Goal: Navigation & Orientation: Locate item on page

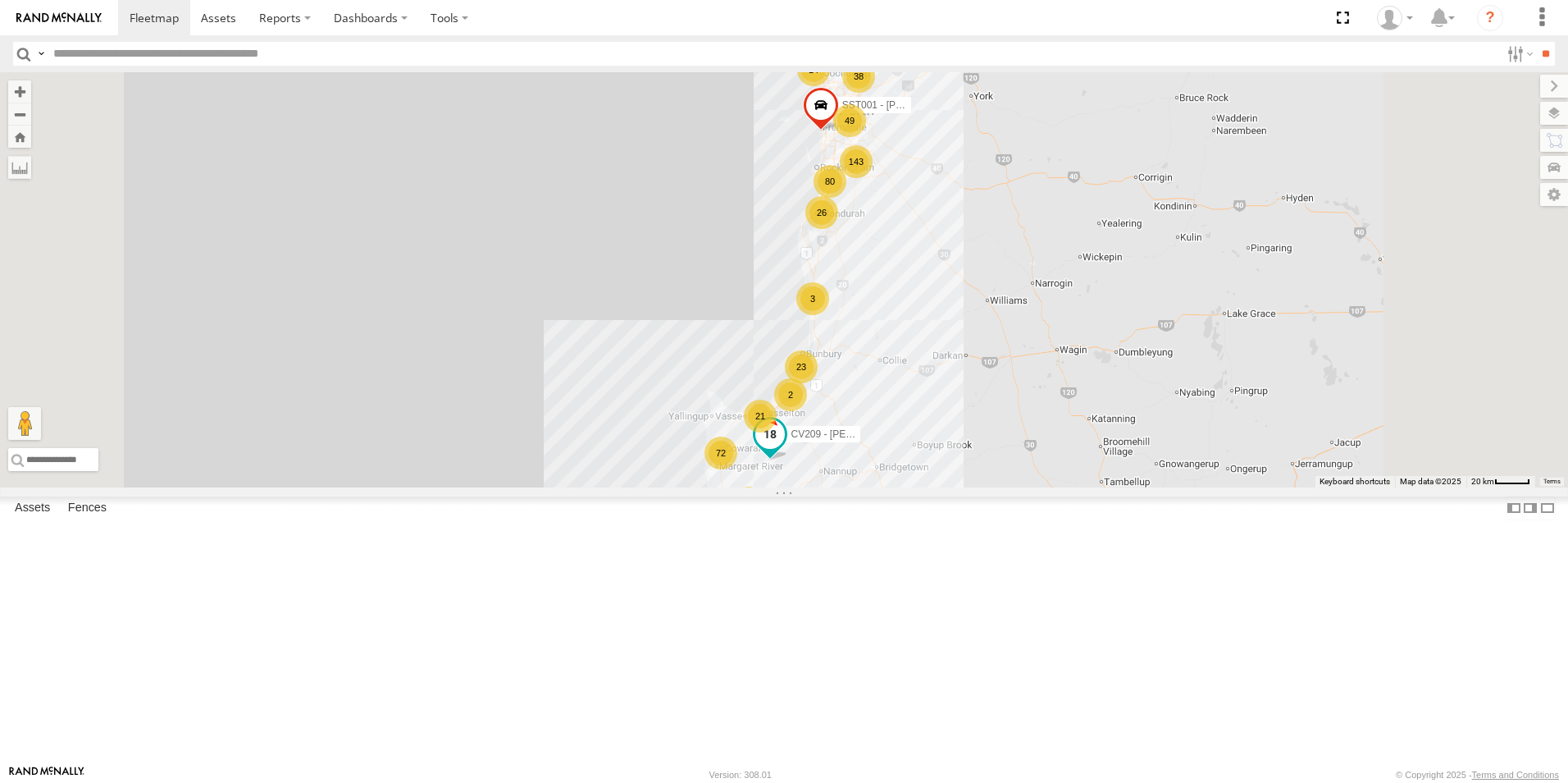
click at [911, 439] on span "CV209 - [PERSON_NAME]" at bounding box center [851, 433] width 120 height 11
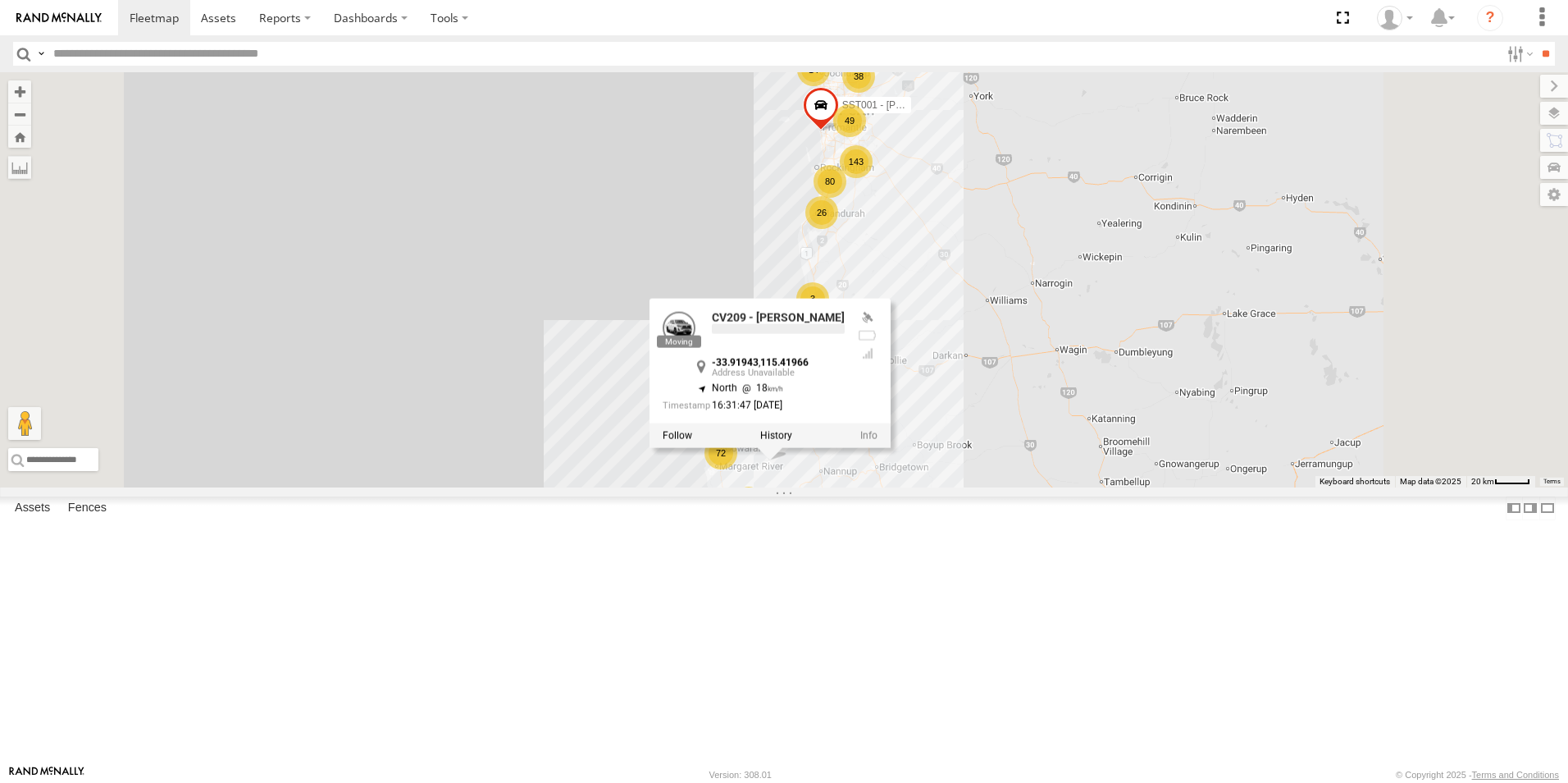
click at [901, 401] on div "CV209 - [PERSON_NAME] SST001 - [PERSON_NAME] 143 72 23 80 21 49 14 38 38 26 4 2…" at bounding box center [784, 279] width 1568 height 415
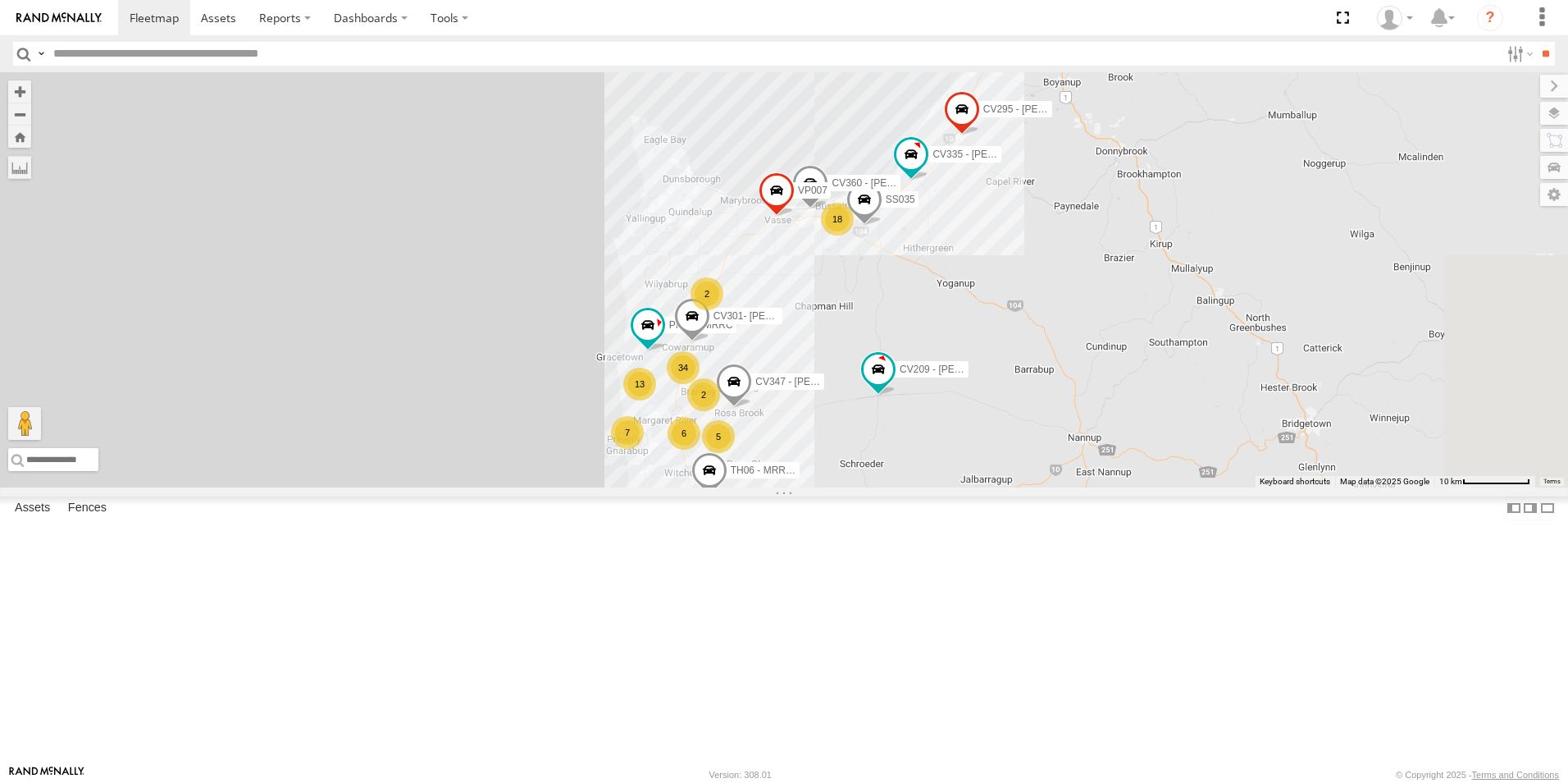
drag, startPoint x: 1068, startPoint y: 631, endPoint x: 973, endPoint y: 495, distance: 165.9
click at [973, 488] on div "CV209 - [PERSON_NAME] SST001 - [PERSON_NAME] 34 21 18 7 6 PM014- [PERSON_NAME] …" at bounding box center [784, 279] width 1568 height 415
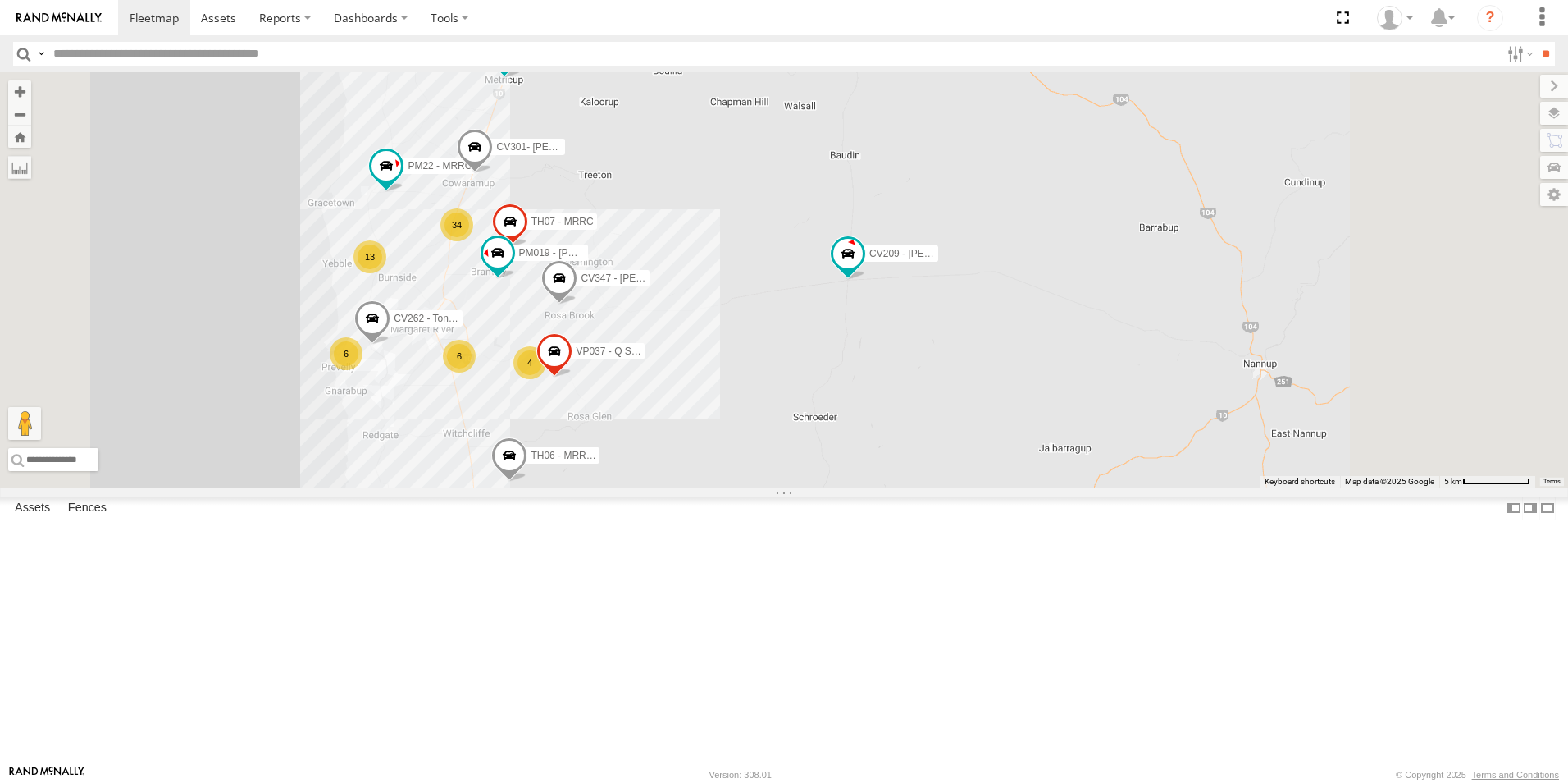
drag, startPoint x: 1060, startPoint y: 541, endPoint x: 979, endPoint y: 457, distance: 116.7
click at [979, 457] on div "CV209 - [PERSON_NAME] SST001 - [PERSON_NAME] PM014- [PERSON_NAME] TR001 - Compr…" at bounding box center [784, 279] width 1568 height 415
click at [699, 280] on span "CV347 - [PERSON_NAME]" at bounding box center [639, 274] width 120 height 11
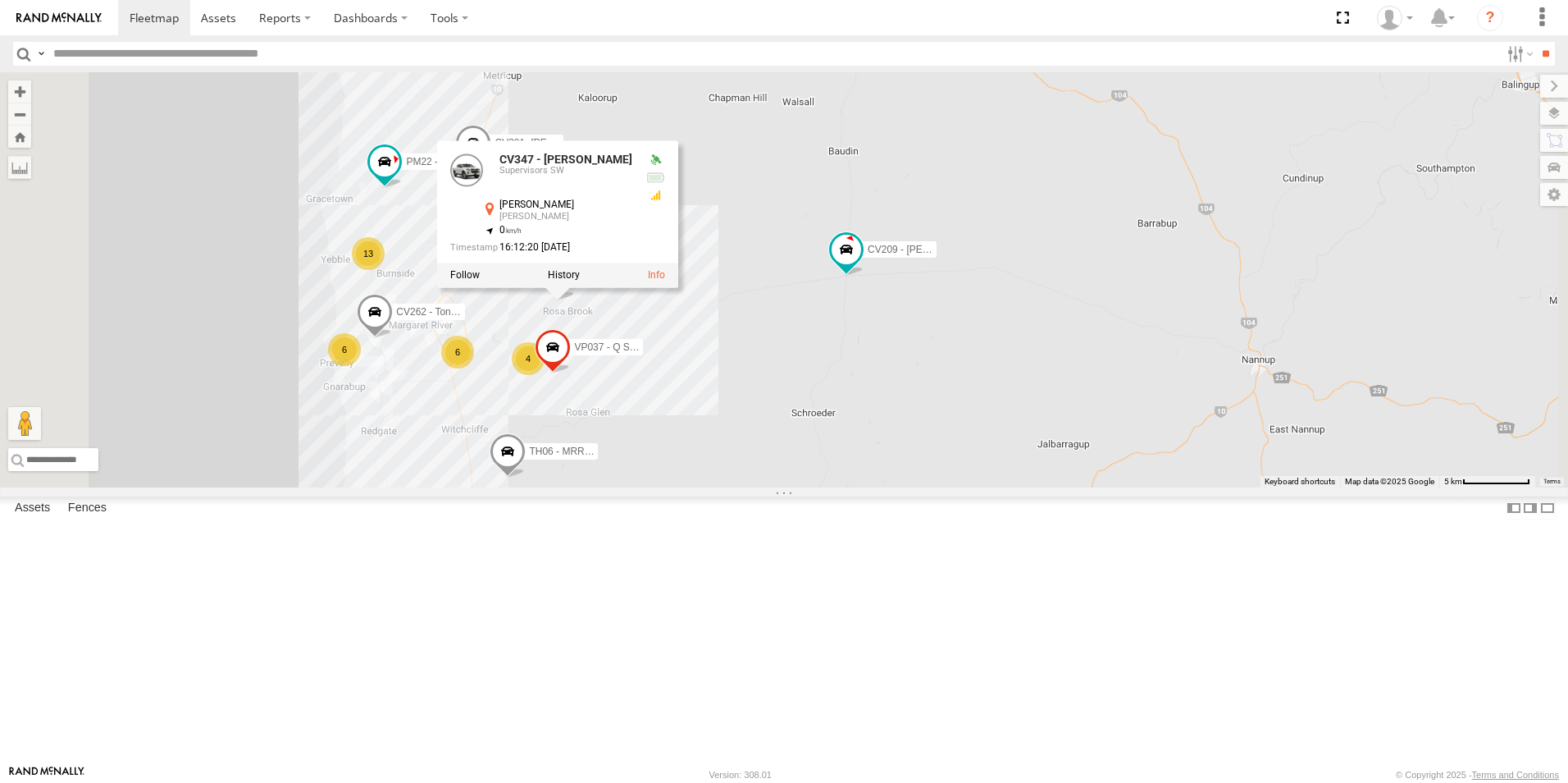
click at [912, 488] on div "CV209 - [PERSON_NAME] SST001 - [PERSON_NAME] PM014- [PERSON_NAME] TR001 - Compr…" at bounding box center [784, 279] width 1568 height 415
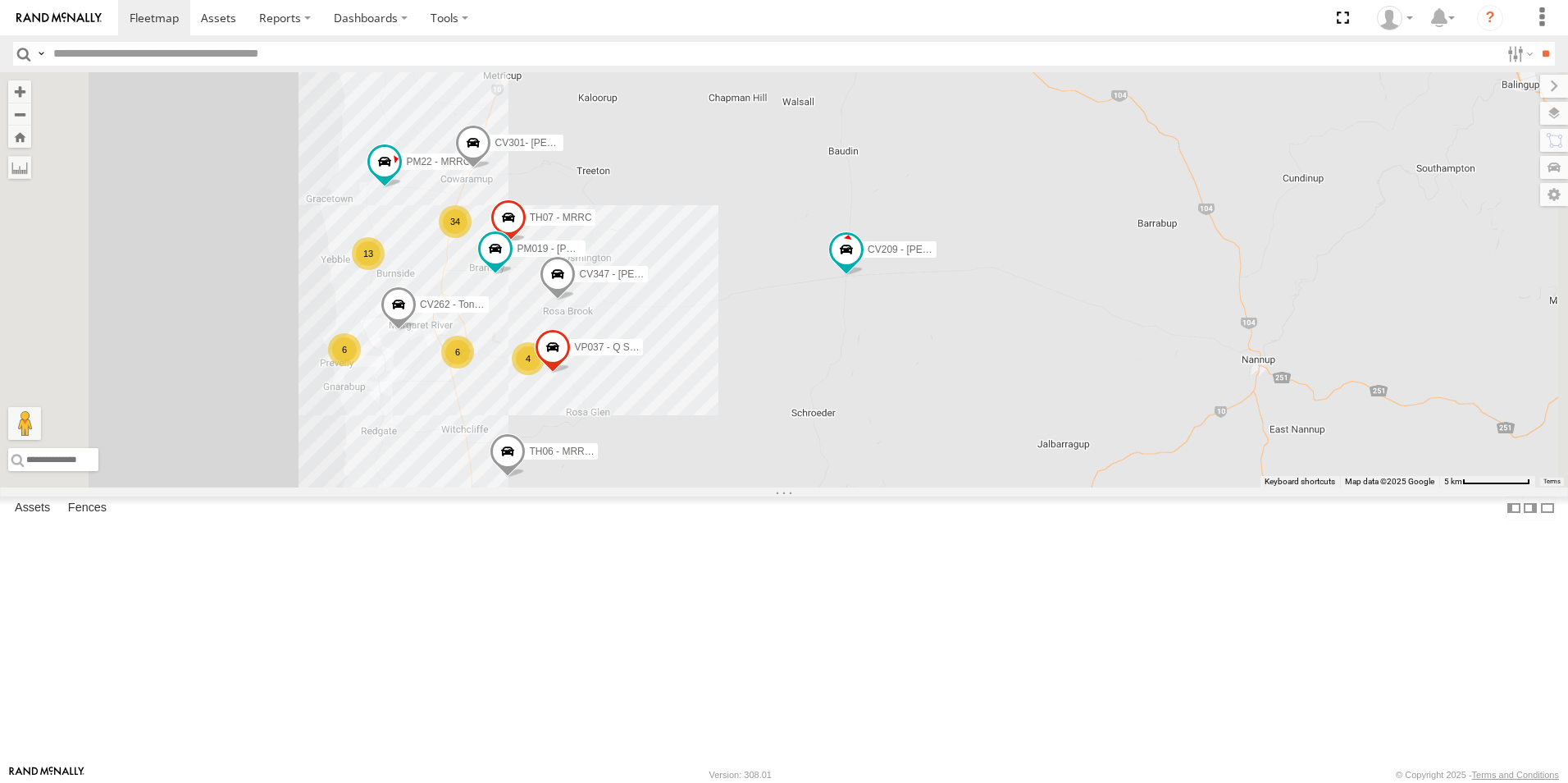
click at [489, 312] on label "CV262 - Tont Settatree" at bounding box center [448, 304] width 82 height 17
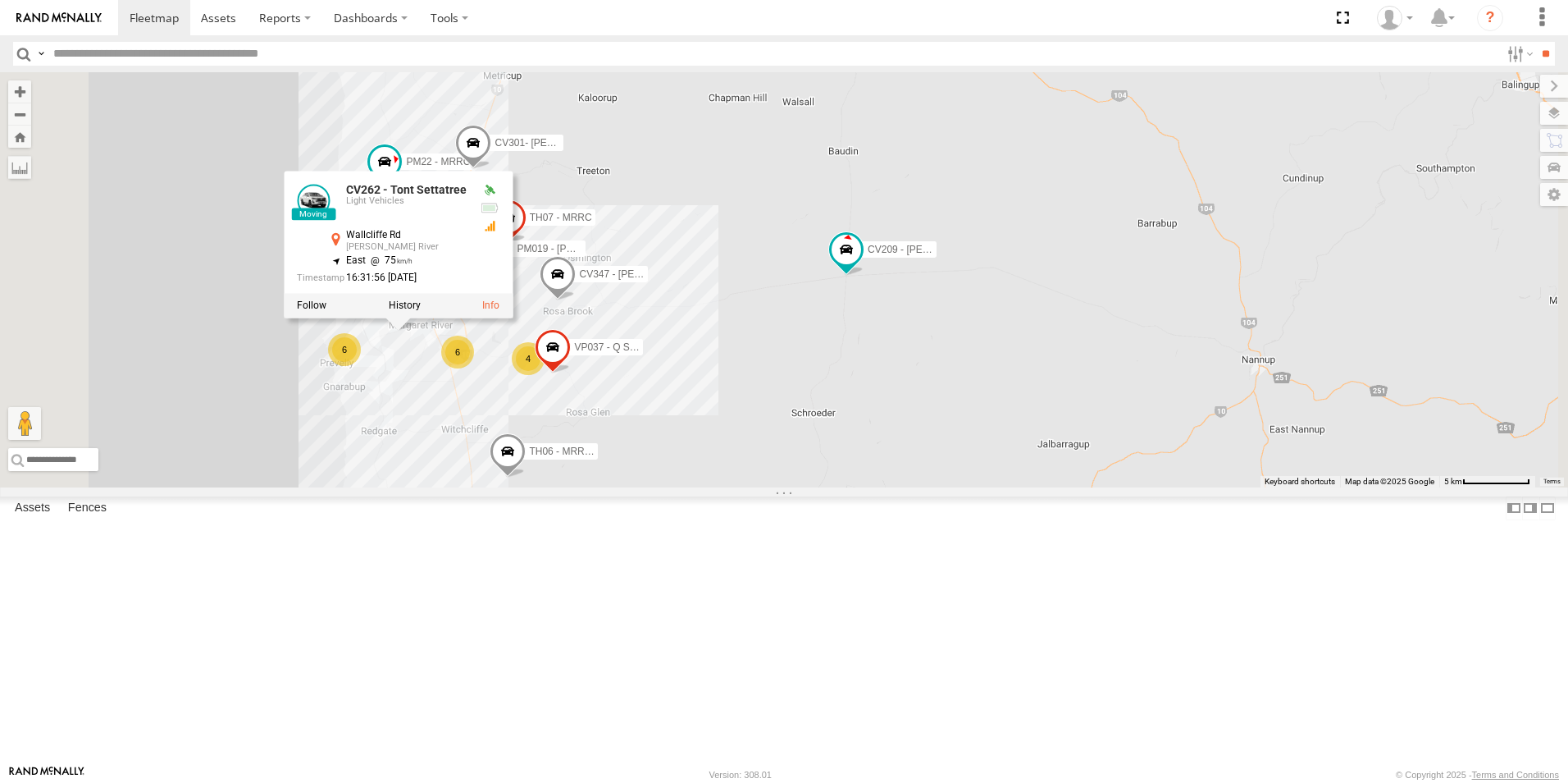
click at [517, 488] on div "CV209 - [PERSON_NAME] SST001 - [PERSON_NAME] PM014- [PERSON_NAME] TR001 - Compr…" at bounding box center [784, 279] width 1568 height 415
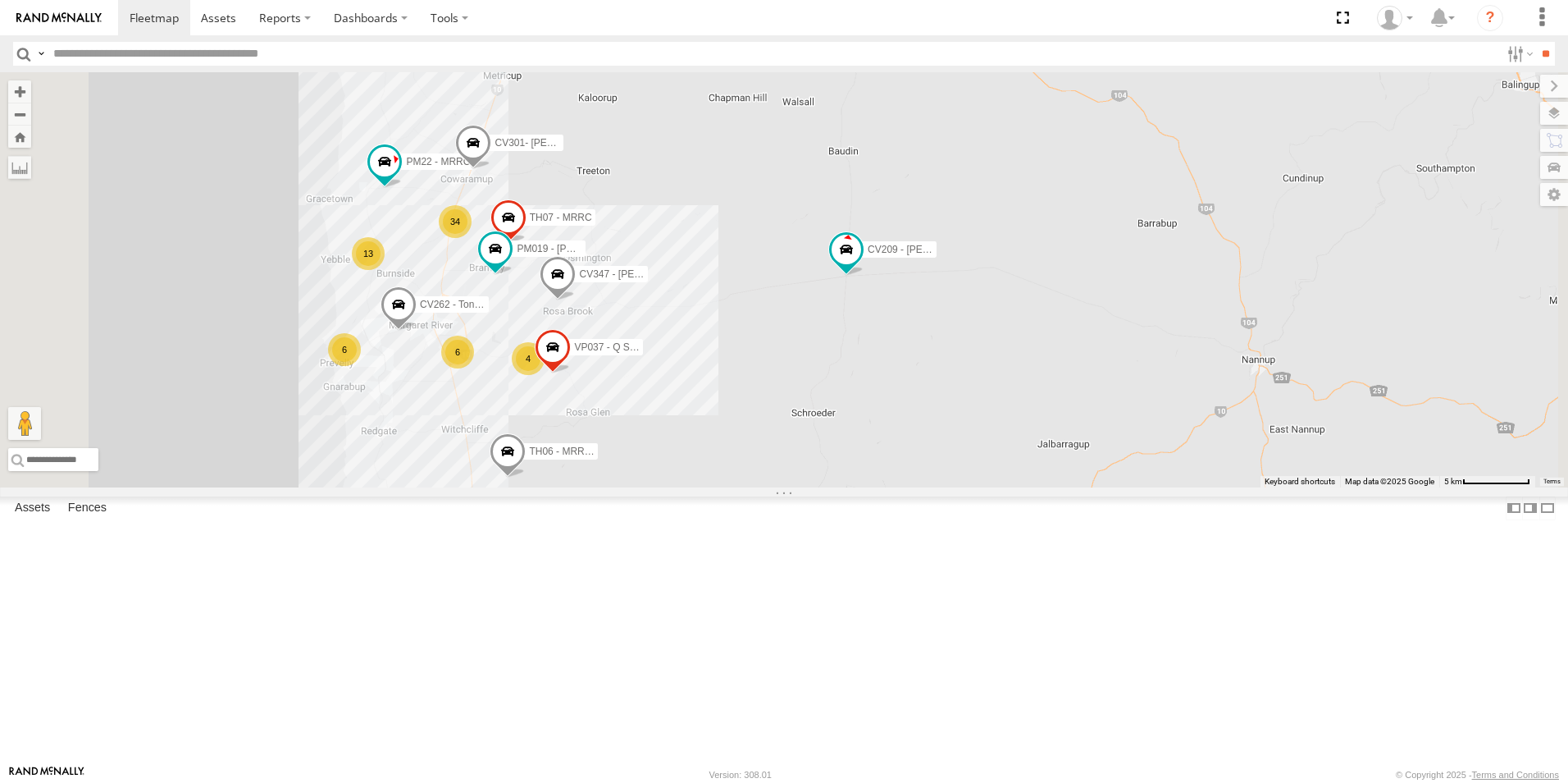
click at [699, 280] on span "CV347 - [PERSON_NAME]" at bounding box center [639, 274] width 120 height 11
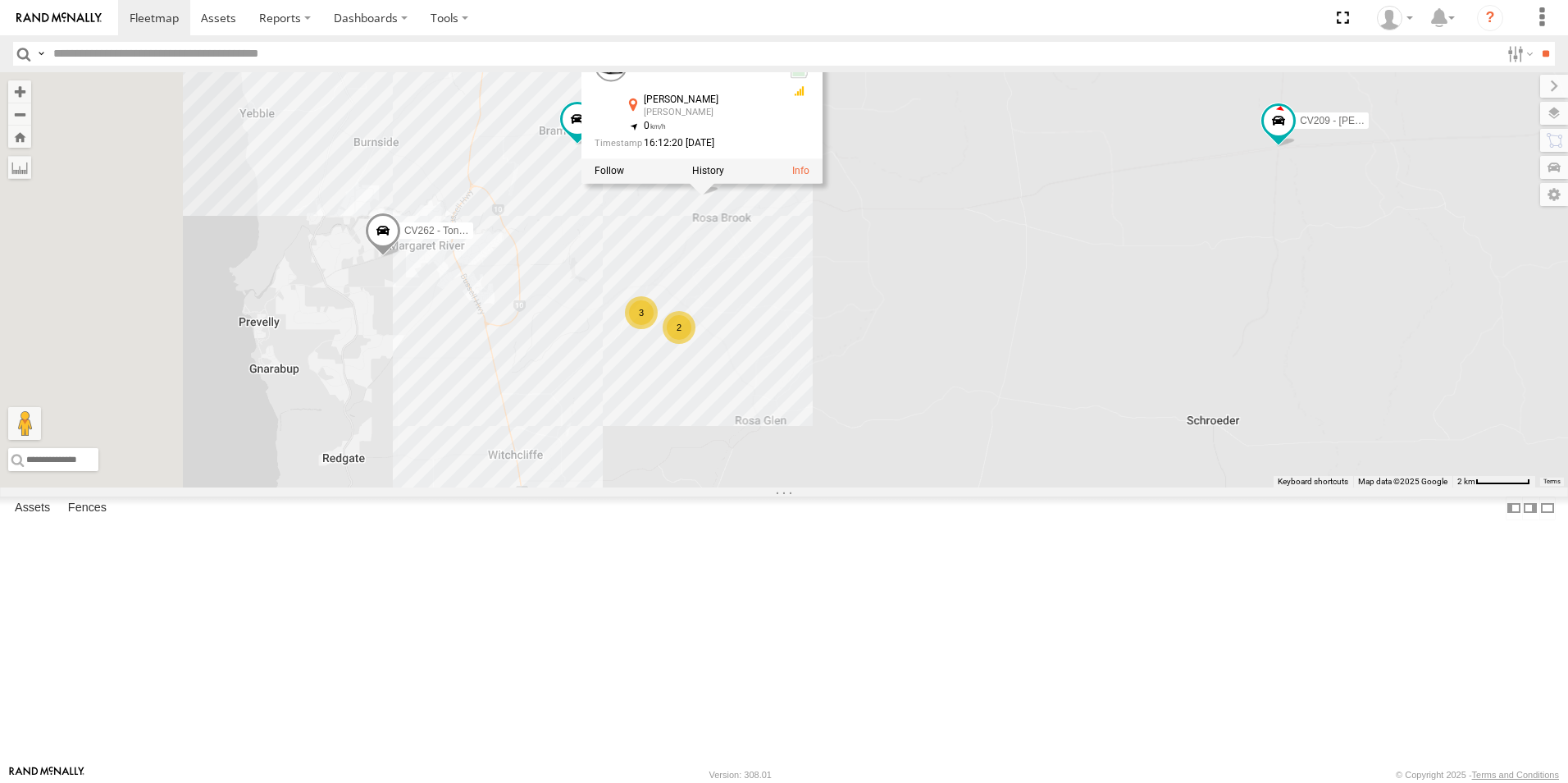
drag, startPoint x: 587, startPoint y: 551, endPoint x: 1029, endPoint y: 491, distance: 446.1
click at [1056, 488] on div "CV209 - [PERSON_NAME] SST001 - [PERSON_NAME] PM014- [PERSON_NAME] TR001 - Compr…" at bounding box center [784, 279] width 1568 height 415
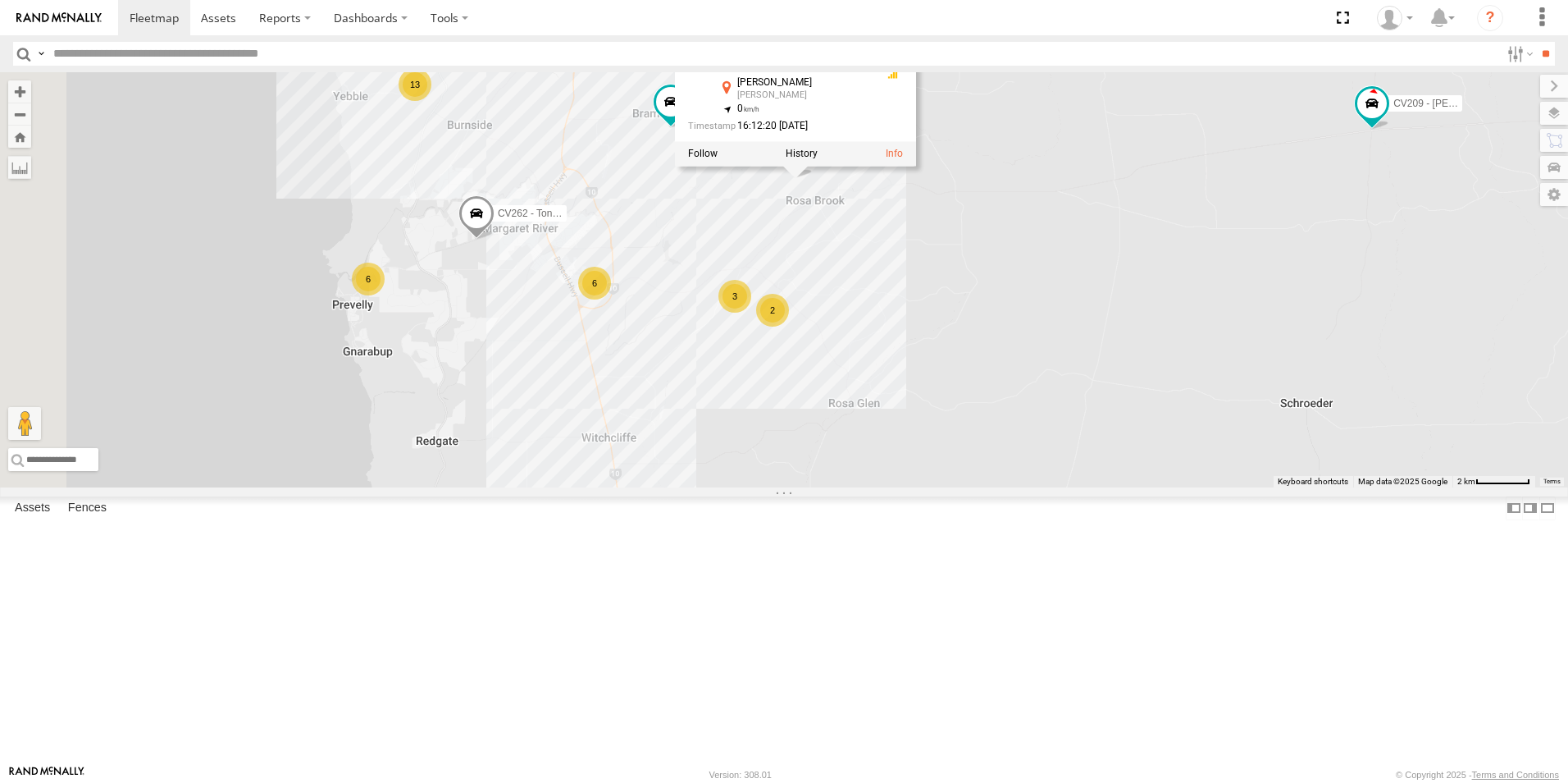
click at [578, 488] on div "CV209 - [PERSON_NAME] SST001 - [PERSON_NAME] PM014- [PERSON_NAME] TR001 - Compr…" at bounding box center [784, 279] width 1568 height 415
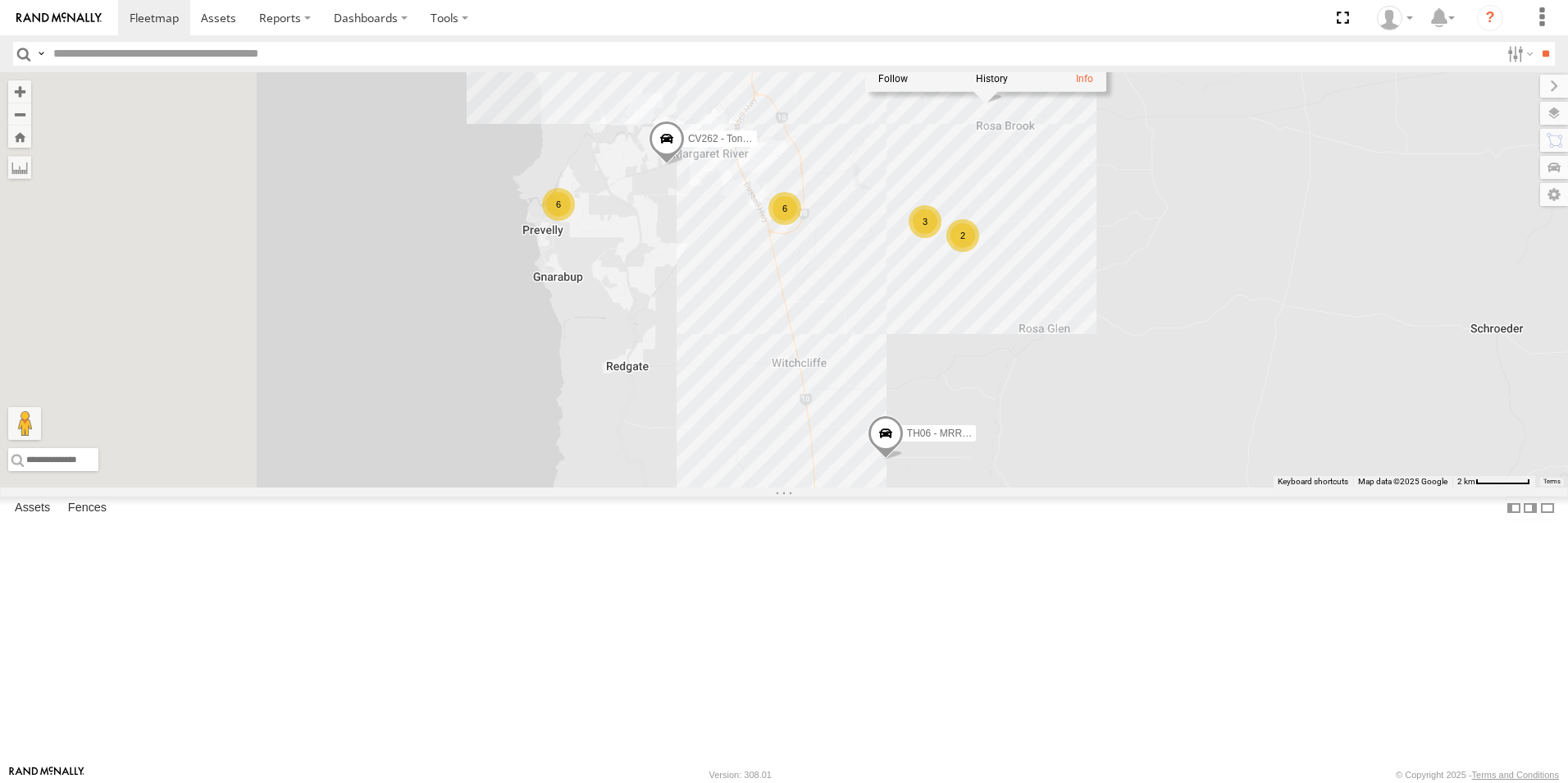
click at [717, 488] on div "CV209 - [PERSON_NAME] SST001 - [PERSON_NAME] PM014- [PERSON_NAME] TR001 - Compr…" at bounding box center [784, 279] width 1568 height 415
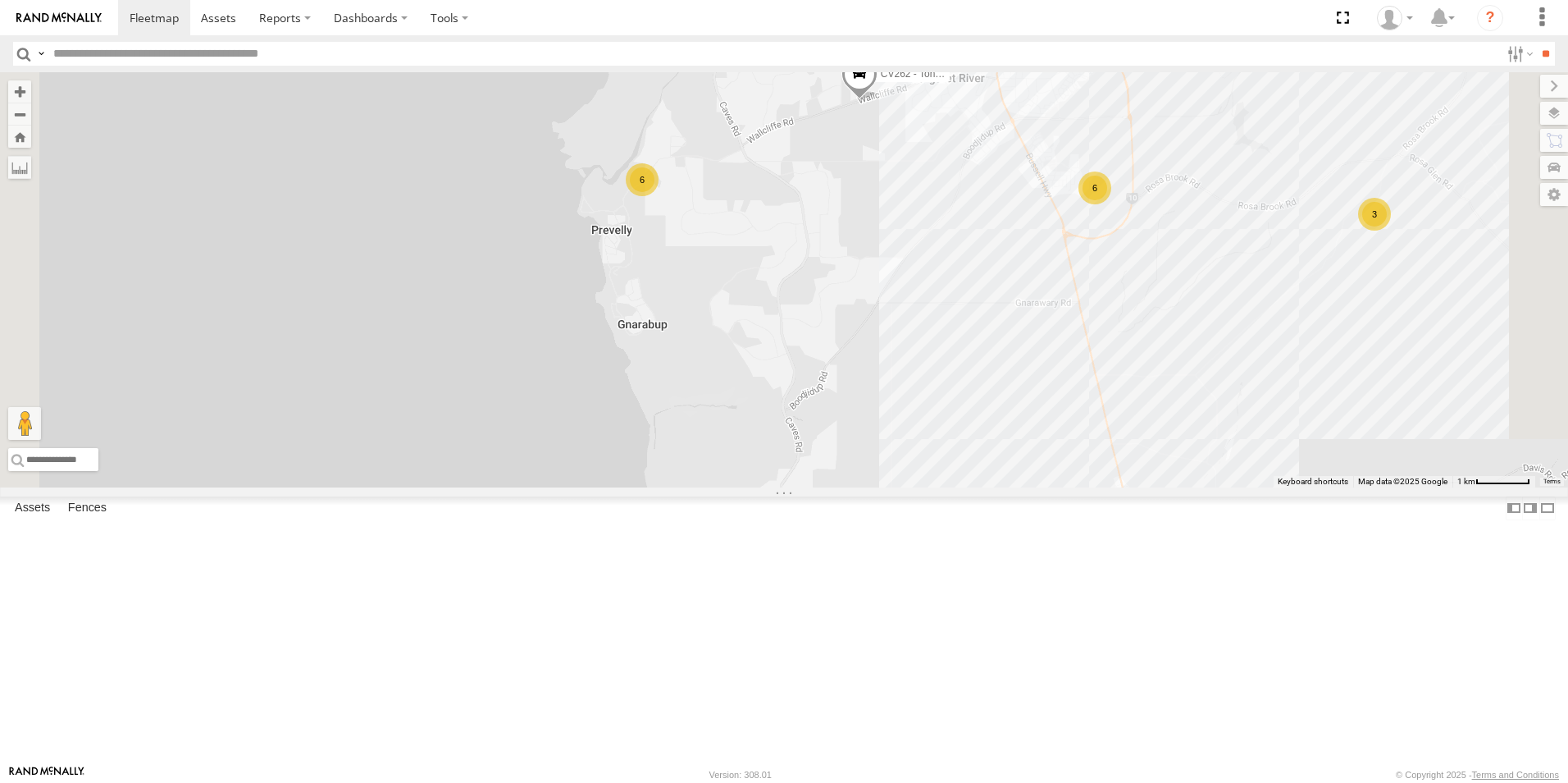
drag, startPoint x: 813, startPoint y: 381, endPoint x: 816, endPoint y: 500, distance: 119.0
click at [816, 488] on div "CV209 - [PERSON_NAME] SST001 - [PERSON_NAME] PM014- [PERSON_NAME] TR001 - Compr…" at bounding box center [784, 279] width 1568 height 415
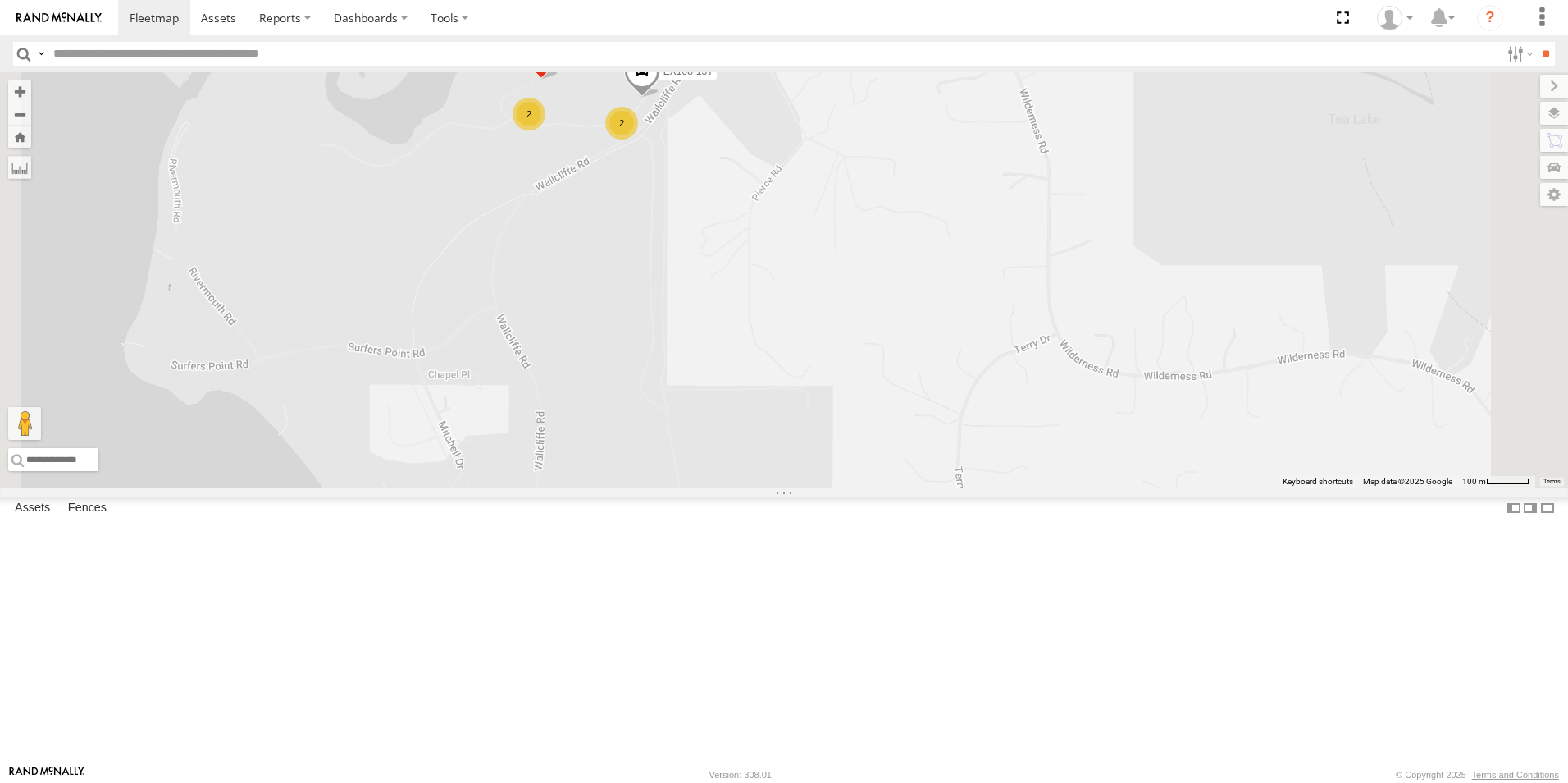
drag, startPoint x: 834, startPoint y: 352, endPoint x: 837, endPoint y: 383, distance: 31.1
click at [837, 383] on div "CV209 - [PERSON_NAME] SST001 - [PERSON_NAME] PM014- [PERSON_NAME] TR001 - Compr…" at bounding box center [784, 279] width 1568 height 415
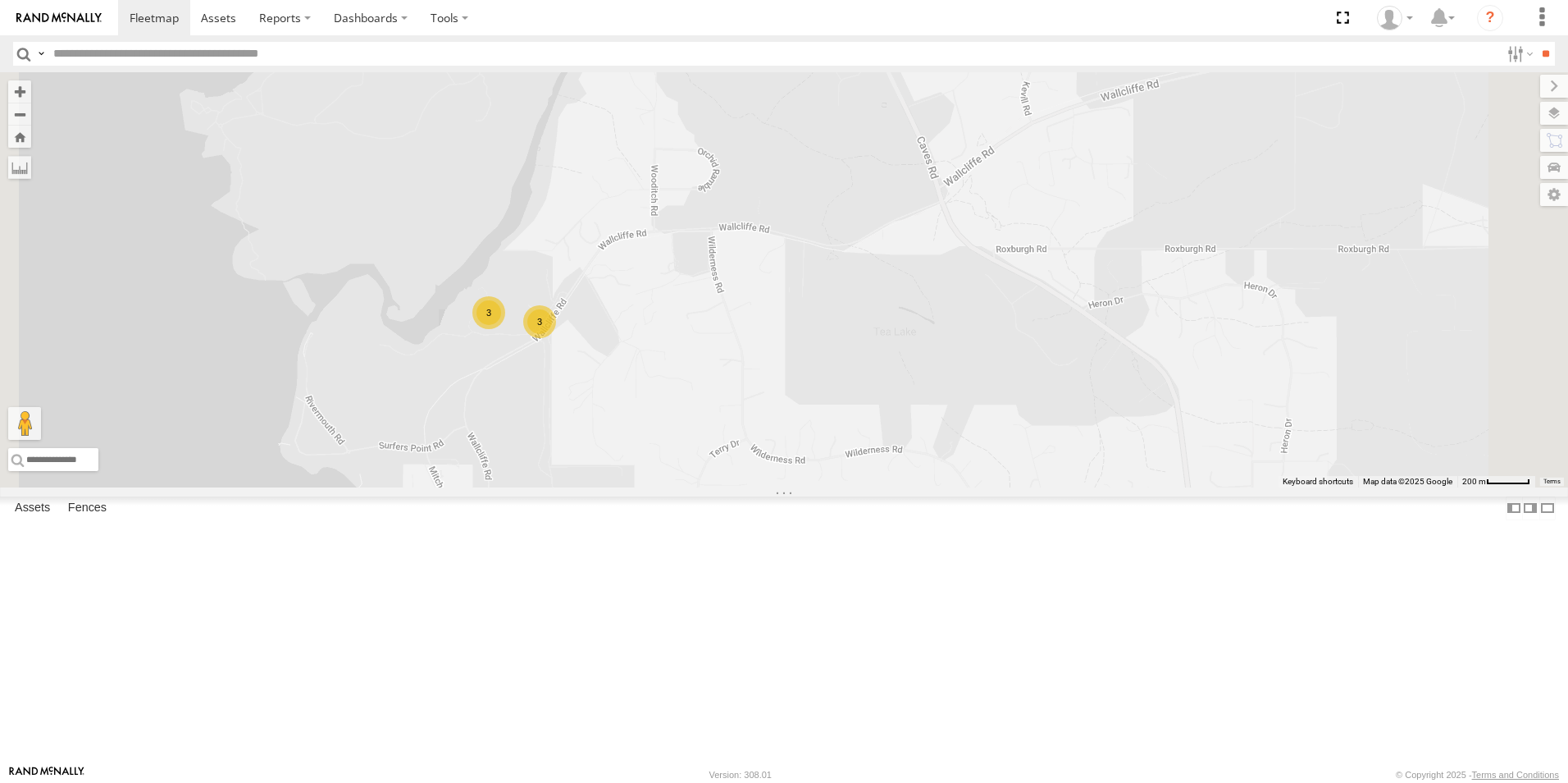
drag, startPoint x: 857, startPoint y: 338, endPoint x: 848, endPoint y: 580, distance: 242.2
click at [848, 488] on div "3 3" at bounding box center [784, 279] width 1568 height 415
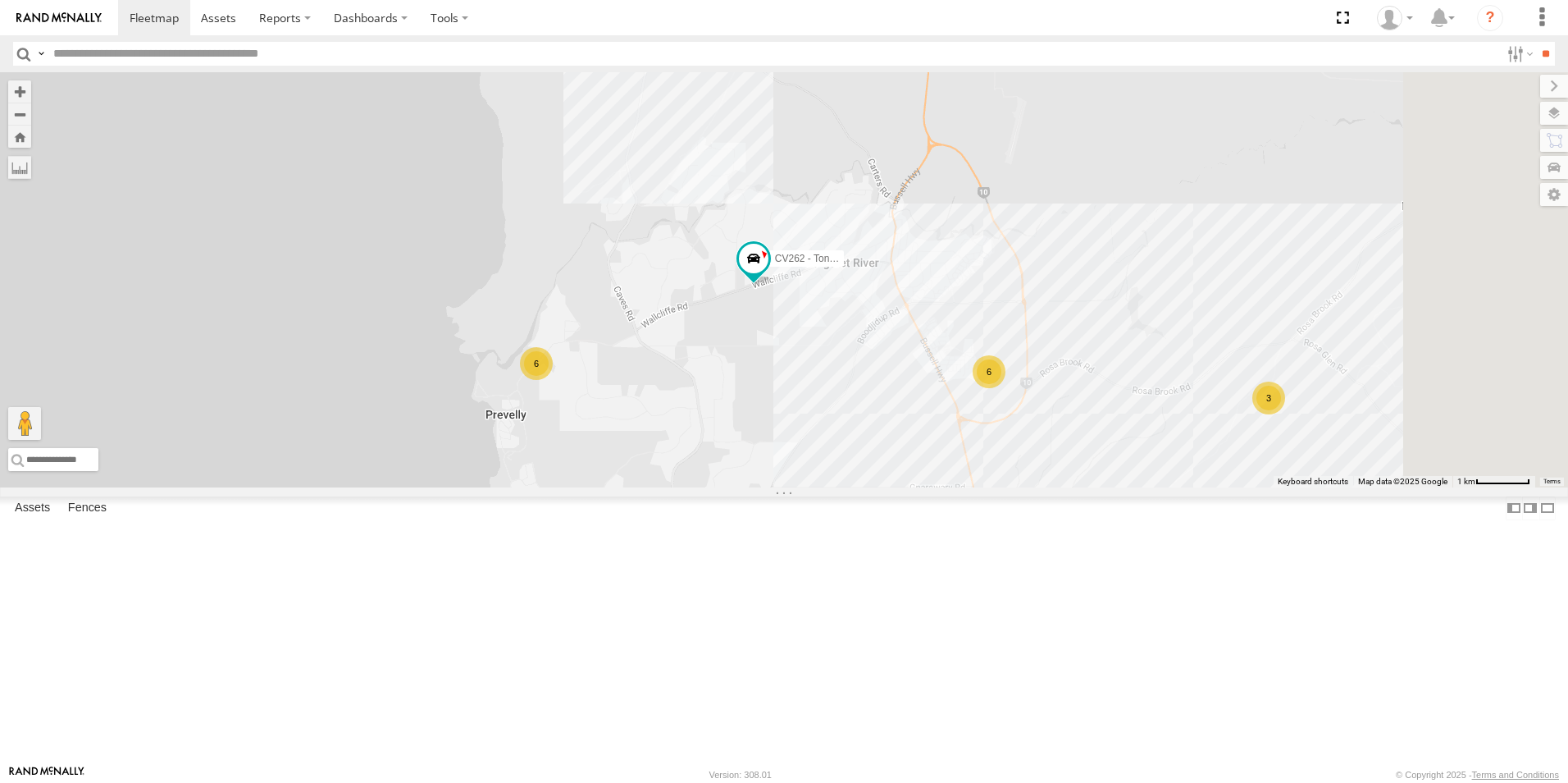
drag, startPoint x: 994, startPoint y: 420, endPoint x: 892, endPoint y: 431, distance: 102.6
click at [892, 431] on div "CV262 - Tont Settatree 6 6 3 8 PM019 - [PERSON_NAME]" at bounding box center [784, 279] width 1568 height 415
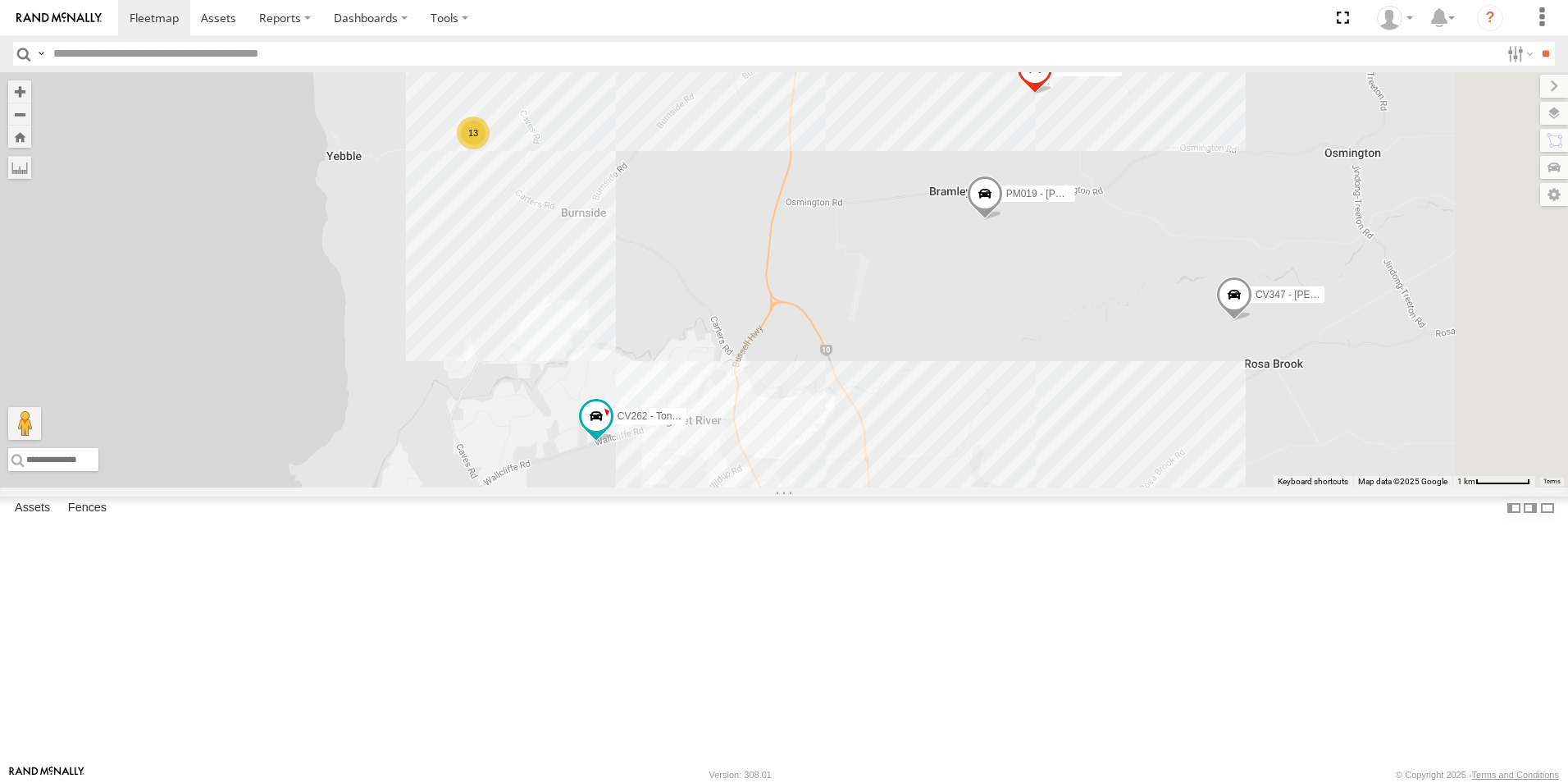
drag, startPoint x: 1049, startPoint y: 317, endPoint x: 980, endPoint y: 484, distance: 180.7
click at [981, 484] on div "CV262 - Tont Settatree 6 6 3 13 PM019 - [PERSON_NAME] TR27 - Fuel trailer CV347…" at bounding box center [784, 279] width 1568 height 415
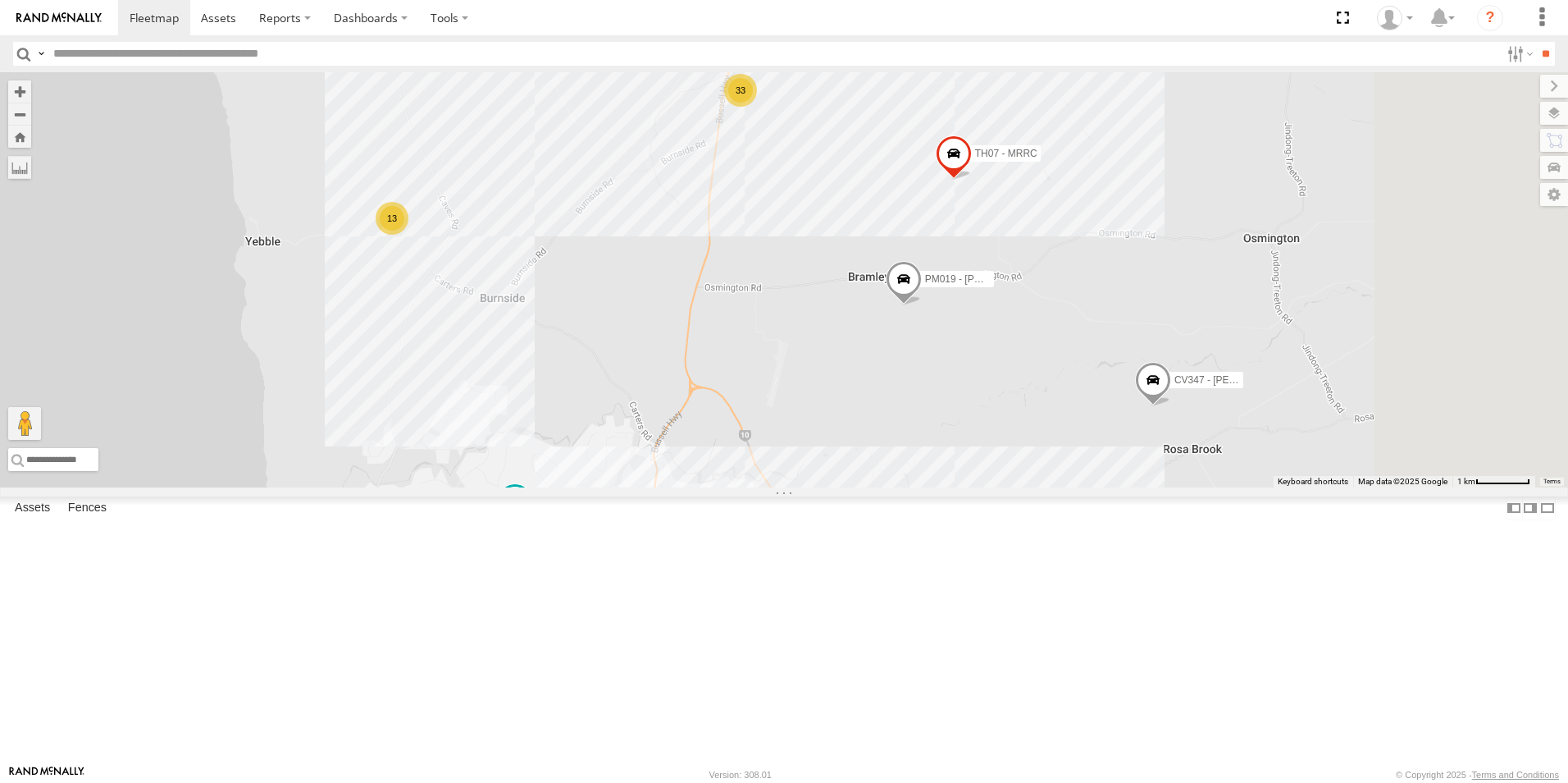
drag, startPoint x: 873, startPoint y: 430, endPoint x: 784, endPoint y: 457, distance: 93.0
click at [785, 457] on div "CV262 - Tont Settatree 6 6 3 13 PM019 - [PERSON_NAME] TR27 - Fuel trailer CV347…" at bounding box center [784, 279] width 1568 height 415
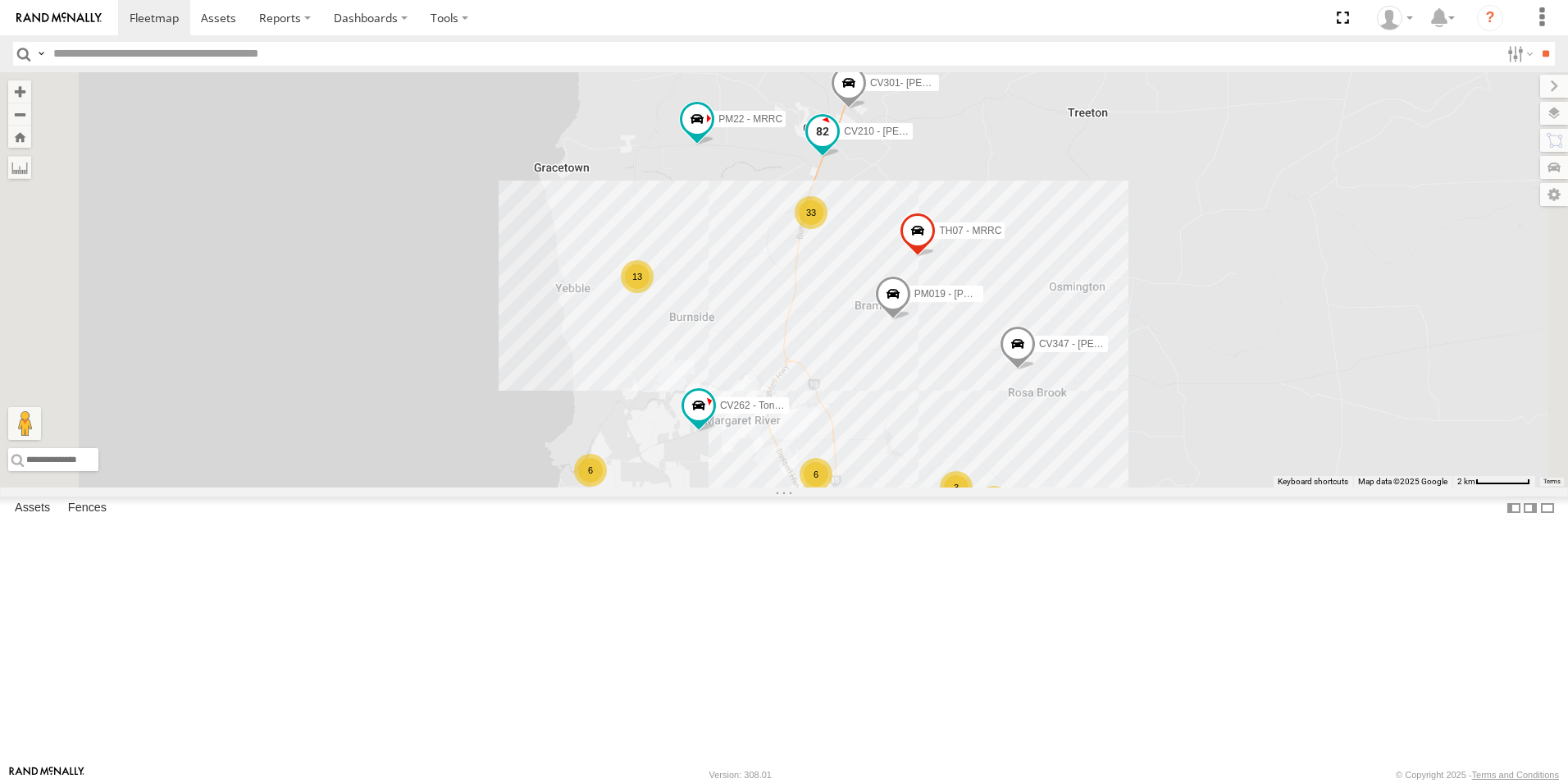
click at [963, 137] on span "CV210 - [PERSON_NAME]" at bounding box center [904, 131] width 120 height 11
click at [1074, 342] on div "CV262 - Tont Settatree PM019 - [PERSON_NAME] CV347 - [PERSON_NAME] TH07 - MRRC …" at bounding box center [784, 279] width 1568 height 415
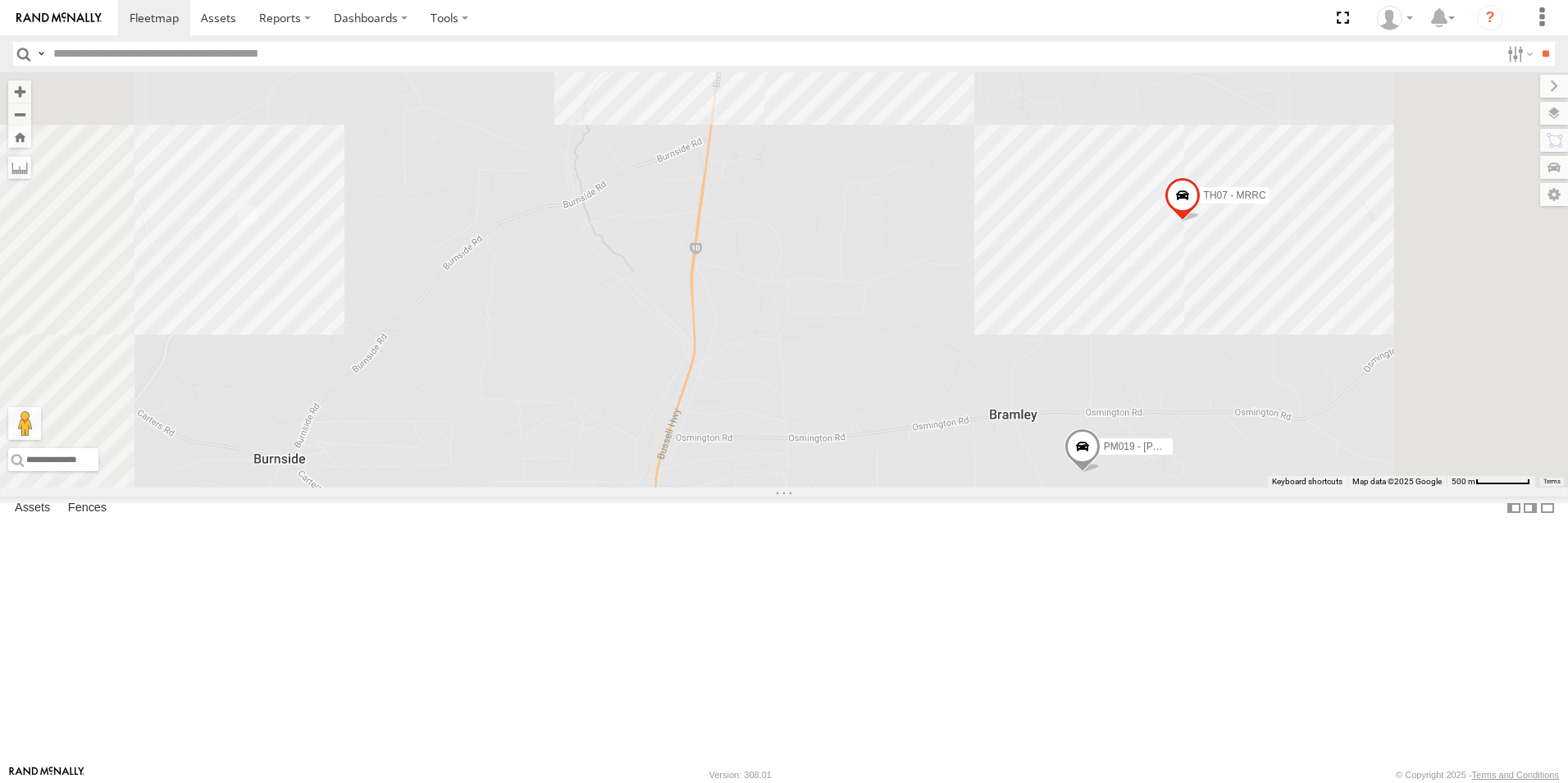
drag, startPoint x: 1068, startPoint y: 287, endPoint x: 1067, endPoint y: 462, distance: 175.0
click at [1067, 462] on div "CV262 - Tont Settatree PM019 - [PERSON_NAME] CV347 - [PERSON_NAME] TH07 - MRRC …" at bounding box center [784, 279] width 1568 height 415
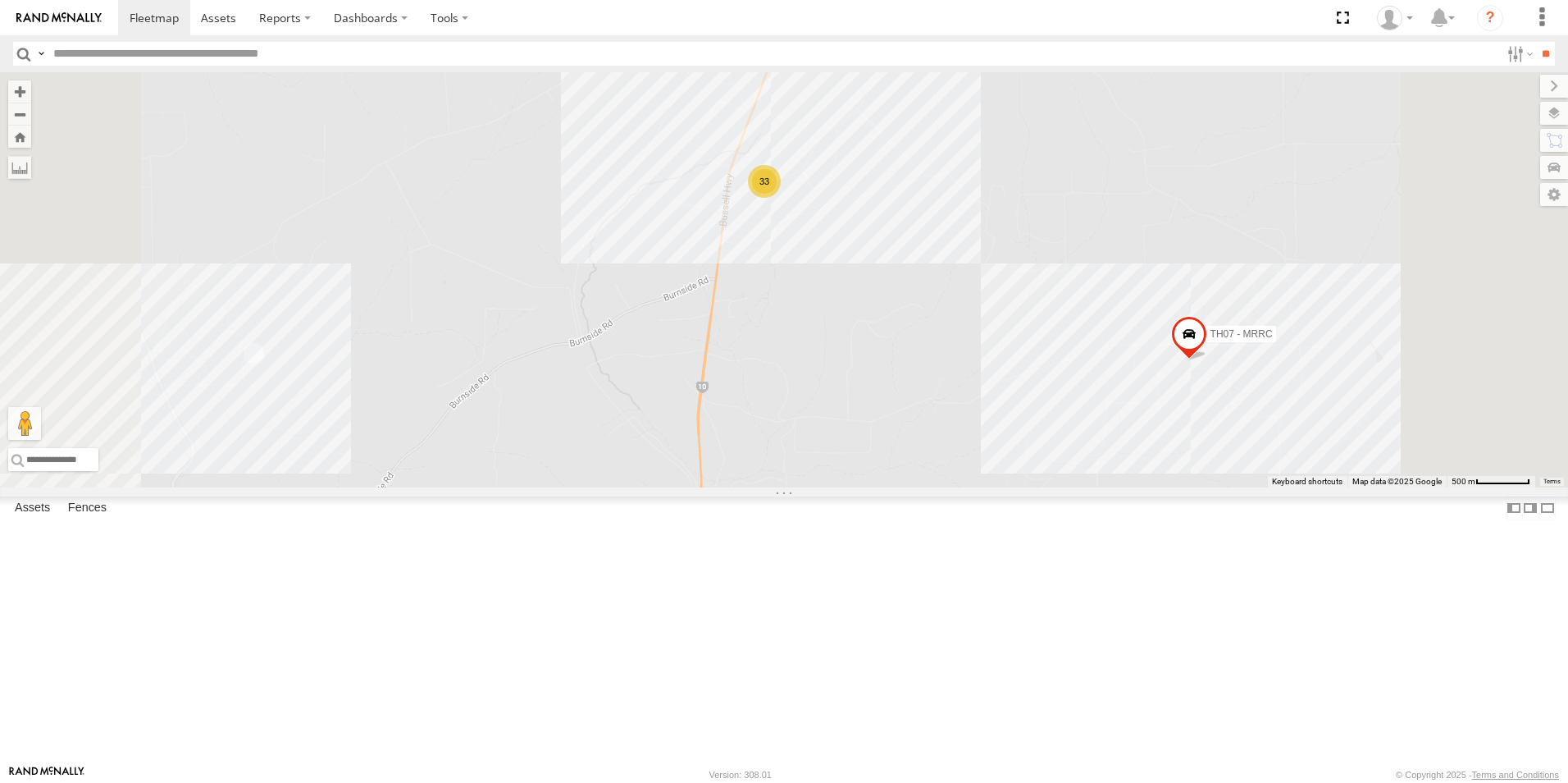
drag, startPoint x: 1064, startPoint y: 341, endPoint x: 1068, endPoint y: 482, distance: 141.1
click at [1068, 482] on div "CV262 - Tont Settatree PM019 - [PERSON_NAME] CV347 - [PERSON_NAME] TH07 - MRRC …" at bounding box center [784, 279] width 1568 height 415
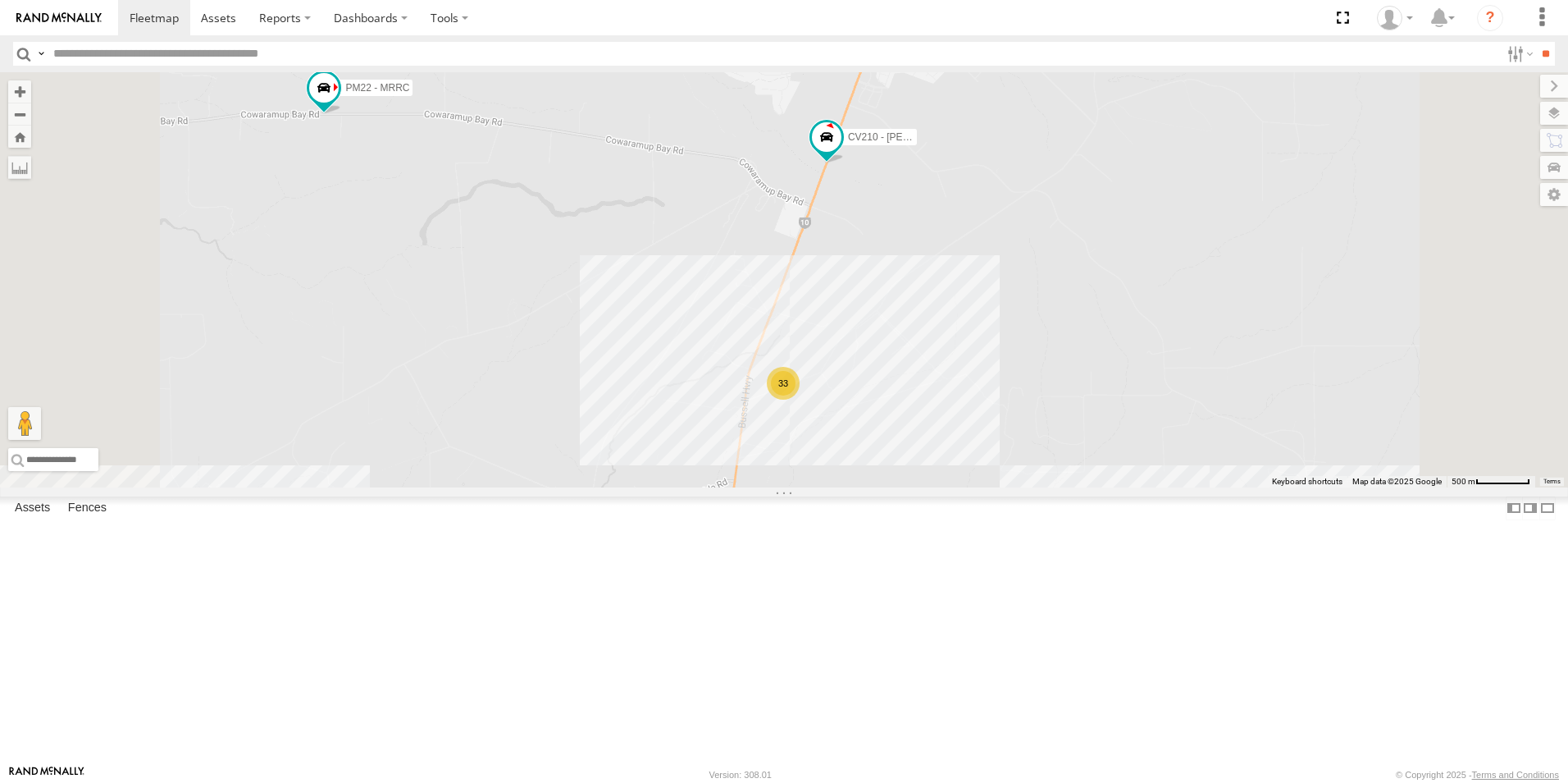
drag, startPoint x: 1082, startPoint y: 439, endPoint x: 1083, endPoint y: 465, distance: 26.0
click at [1083, 466] on div "CV262 - Tont Settatree PM019 - [PERSON_NAME] CV347 - [PERSON_NAME] TH07 - MRRC …" at bounding box center [784, 279] width 1568 height 415
click at [917, 148] on label "CV210 - [PERSON_NAME]" at bounding box center [876, 140] width 82 height 17
click at [1078, 377] on div "CV262 - Tont Settatree PM019 - [PERSON_NAME] CV347 - [PERSON_NAME] TH07 - MRRC …" at bounding box center [784, 279] width 1568 height 415
click at [765, 407] on div "CV262 - Tont Settatree PM019 - [PERSON_NAME] CV347 - [PERSON_NAME] TH07 - MRRC …" at bounding box center [784, 279] width 1568 height 415
